Goal: Check status: Check status

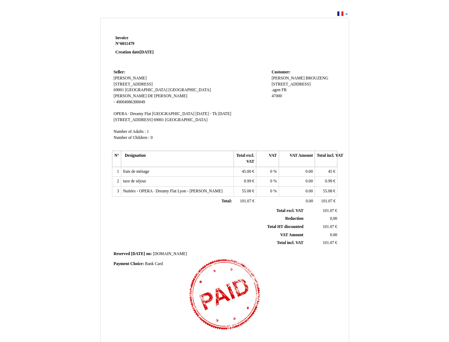
click at [122, 38] on span "Invoice" at bounding box center [122, 38] width 13 height 5
click at [128, 43] on span "6011479" at bounding box center [127, 43] width 14 height 5
click at [120, 72] on span "Seller:" at bounding box center [119, 72] width 11 height 5
click at [145, 78] on span "[PERSON_NAME]" at bounding box center [130, 78] width 33 height 5
click at [137, 84] on span "[STREET_ADDRESS]" at bounding box center [133, 84] width 39 height 5
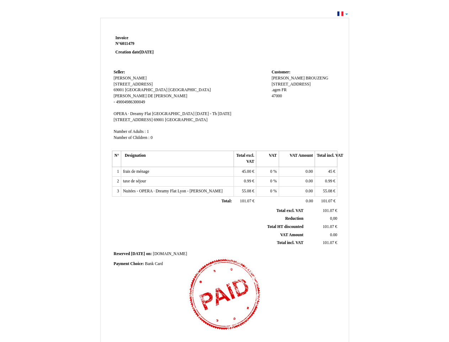
click at [120, 90] on span "69001" at bounding box center [119, 90] width 10 height 5
click at [131, 90] on span "[GEOGRAPHIC_DATA]" at bounding box center [146, 90] width 42 height 5
click at [169, 90] on span "[GEOGRAPHIC_DATA]" at bounding box center [190, 90] width 42 height 5
click at [123, 96] on span "[PERSON_NAME]" at bounding box center [130, 96] width 33 height 5
click at [148, 96] on span "DE [PERSON_NAME]" at bounding box center [168, 96] width 40 height 5
